Goal: Information Seeking & Learning: Learn about a topic

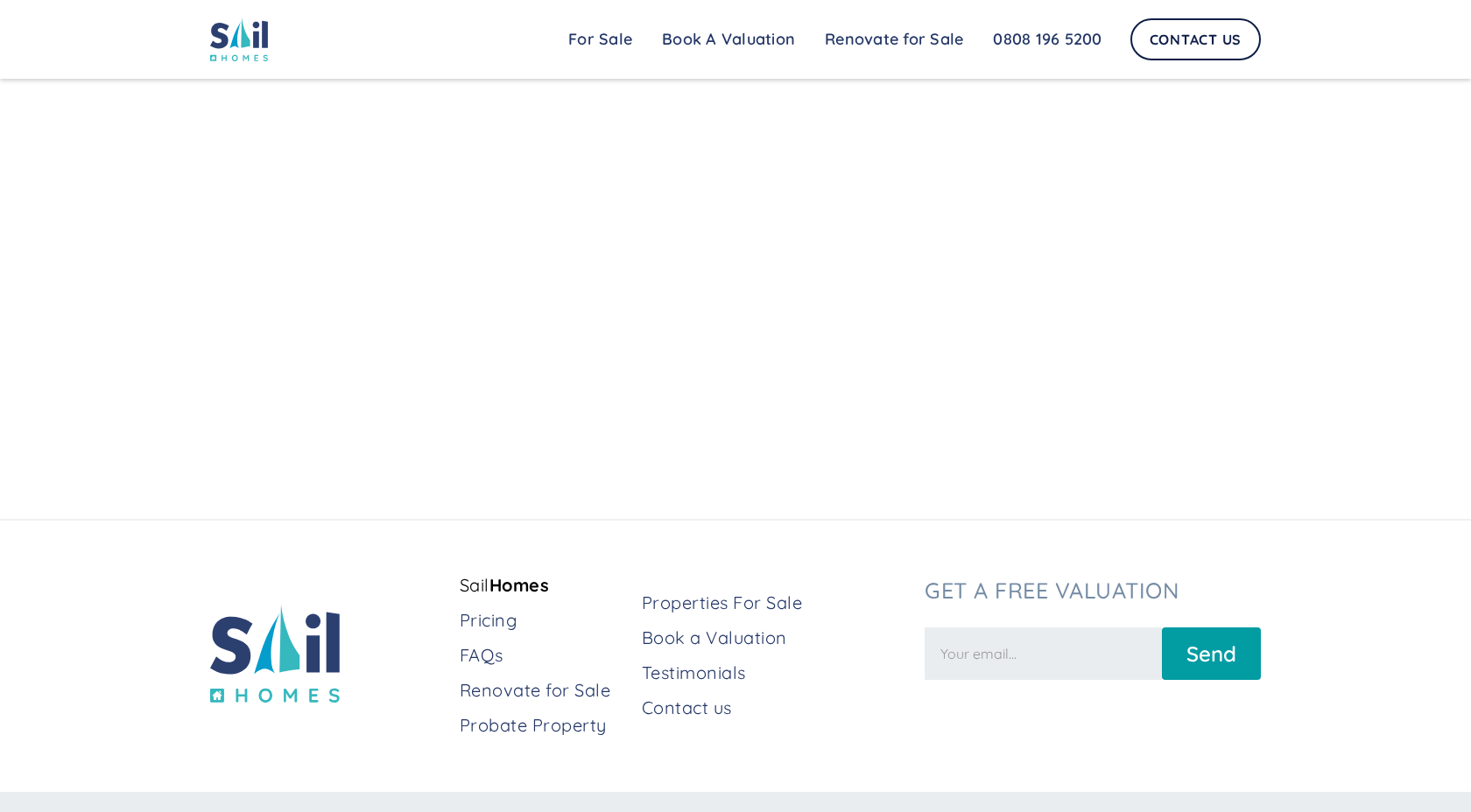
scroll to position [5465, 0]
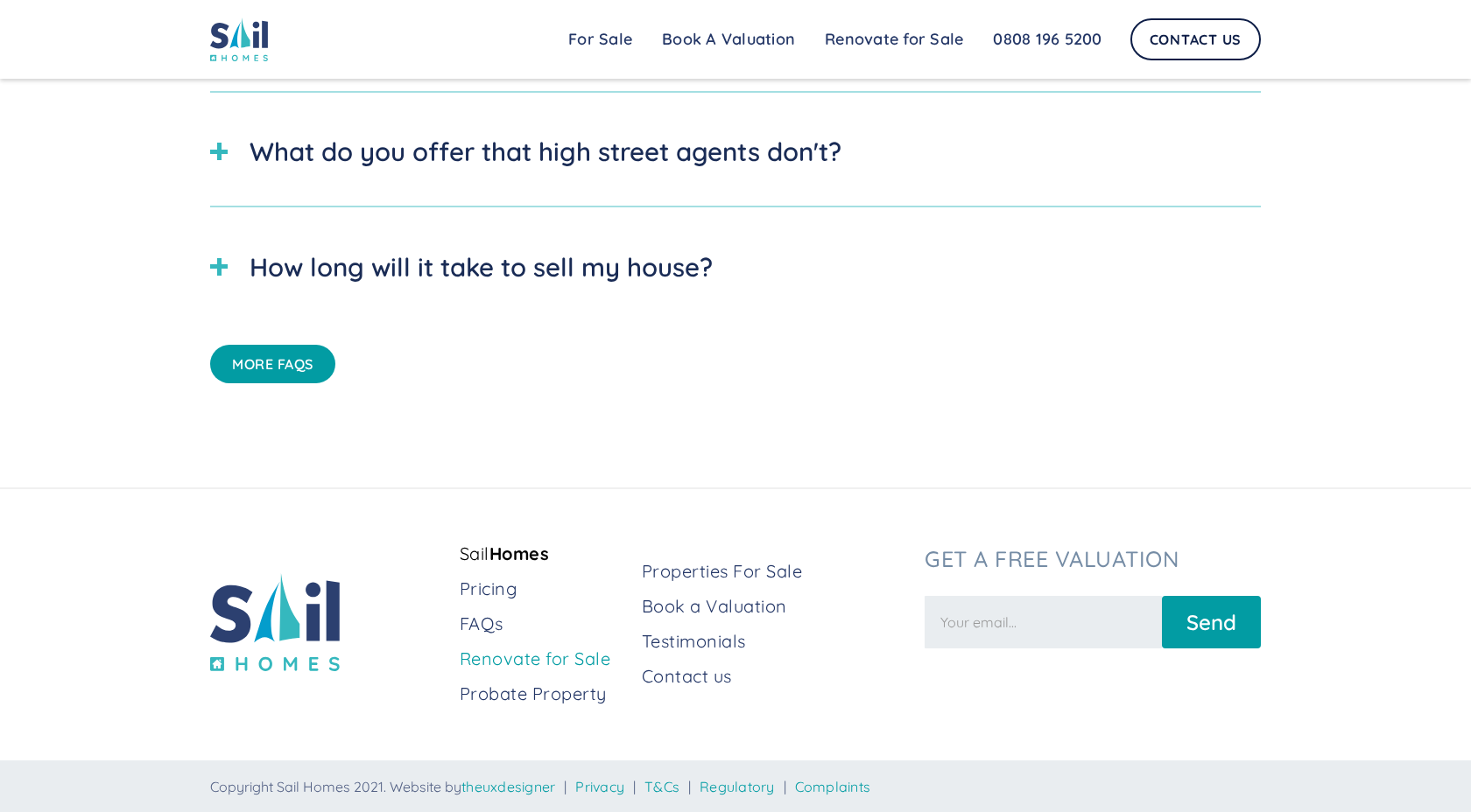
click at [509, 660] on link "Renovate for Sale" at bounding box center [543, 659] width 168 height 25
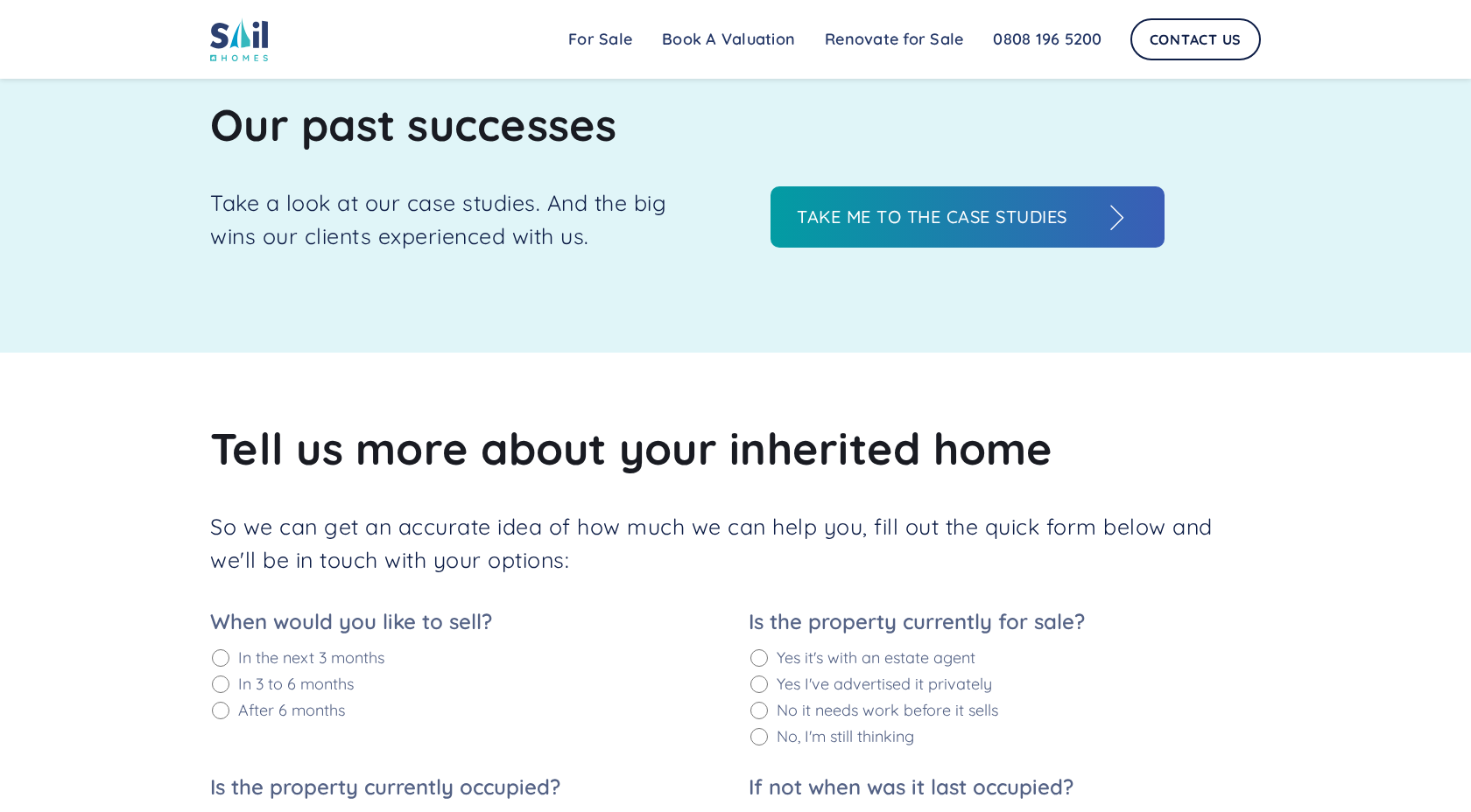
scroll to position [2088, 0]
click at [977, 209] on h3 "Take me to the case studies" at bounding box center [949, 216] width 307 height 26
